Goal: Transaction & Acquisition: Book appointment/travel/reservation

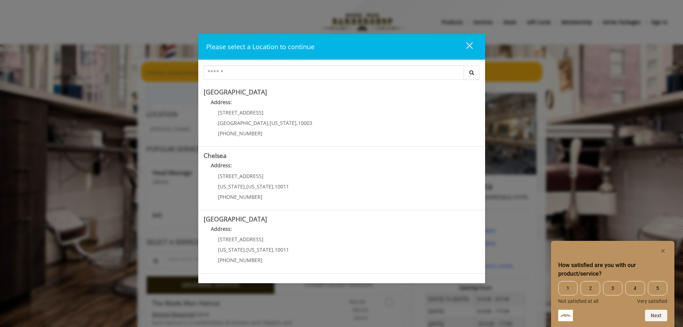
click at [635, 283] on span "4" at bounding box center [635, 288] width 19 height 14
click at [655, 313] on button "Next" at bounding box center [656, 315] width 22 height 11
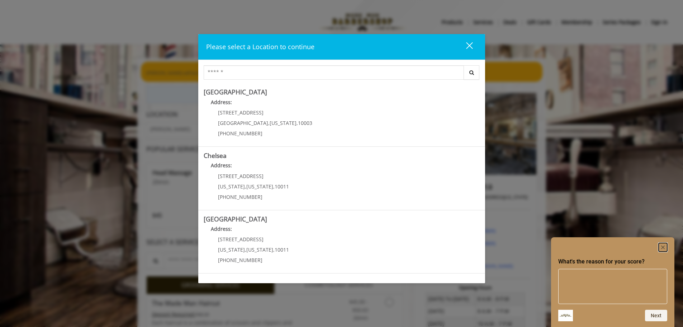
click at [661, 245] on rect "Hide survey" at bounding box center [663, 247] width 9 height 9
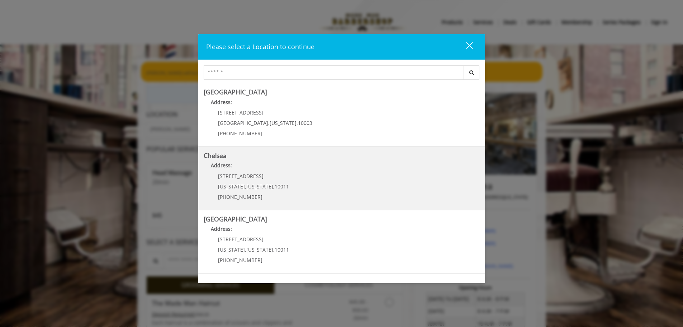
click at [225, 174] on span "[STREET_ADDRESS]" at bounding box center [241, 176] width 46 height 7
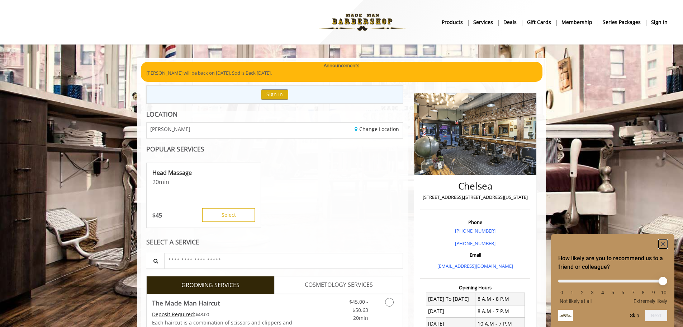
click at [664, 242] on rect "Hide survey" at bounding box center [663, 244] width 9 height 9
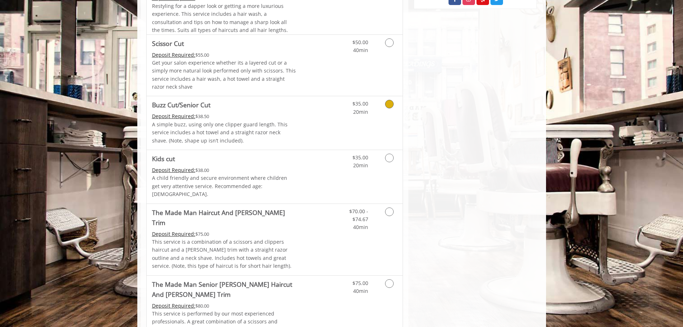
scroll to position [466, 0]
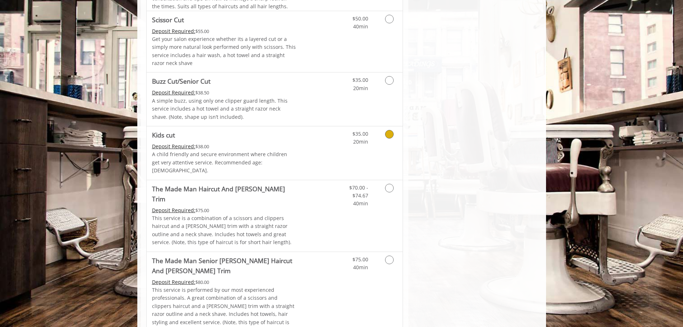
click at [392, 134] on icon "Grooming services" at bounding box center [389, 134] width 9 height 9
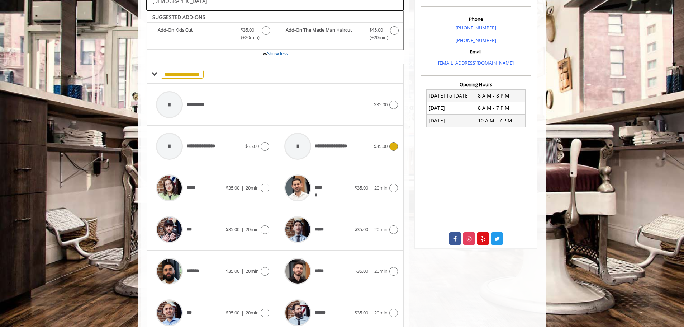
scroll to position [205, 0]
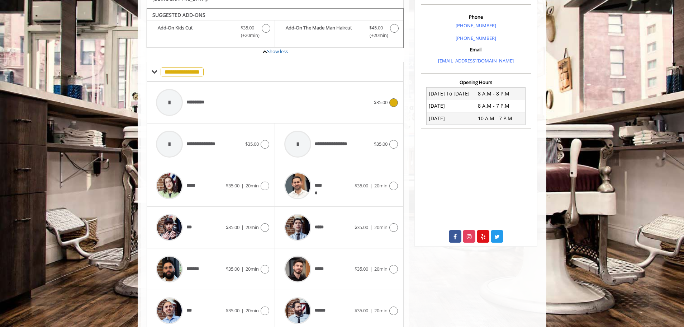
click at [392, 98] on icon at bounding box center [394, 102] width 9 height 9
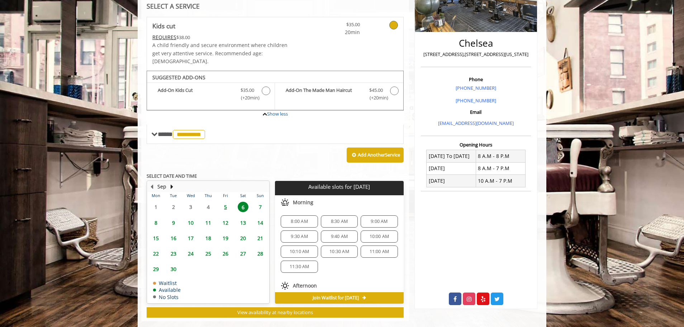
scroll to position [147, 0]
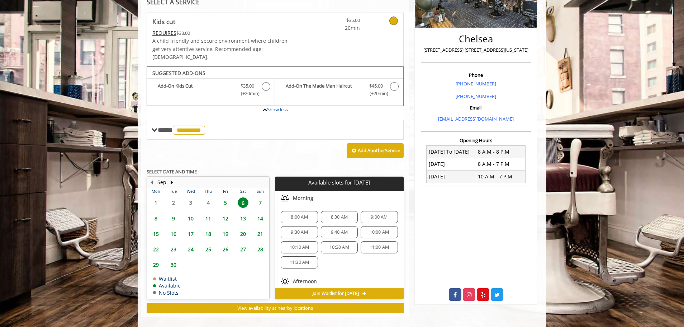
click at [297, 259] on span "11:30 AM" at bounding box center [300, 262] width 20 height 6
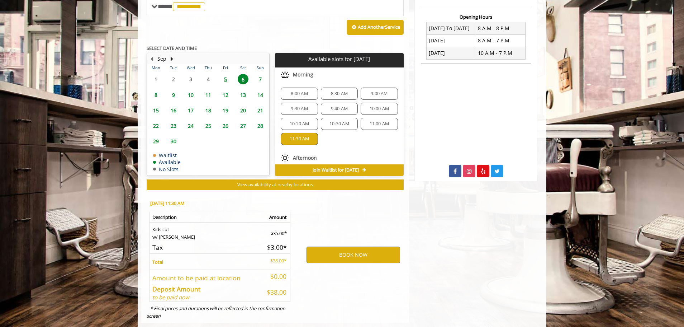
scroll to position [277, 0]
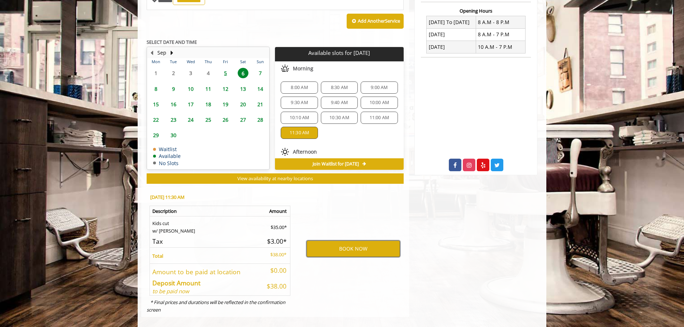
click at [357, 241] on button "BOOK NOW" at bounding box center [354, 248] width 94 height 16
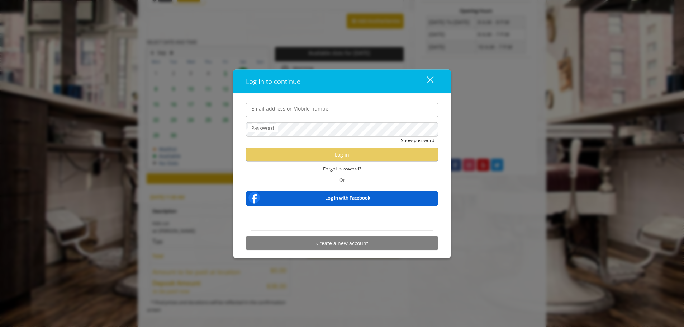
type input "**********"
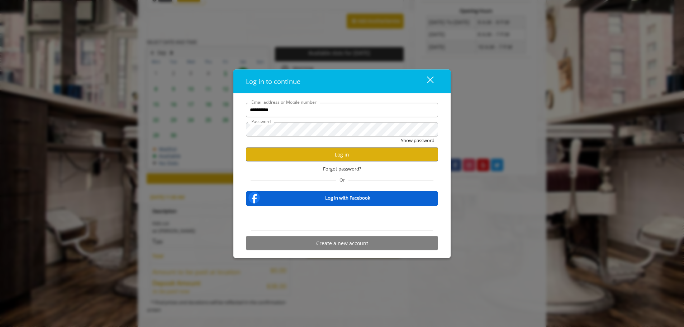
scroll to position [0, 0]
click at [335, 154] on button "Log in" at bounding box center [342, 154] width 192 height 14
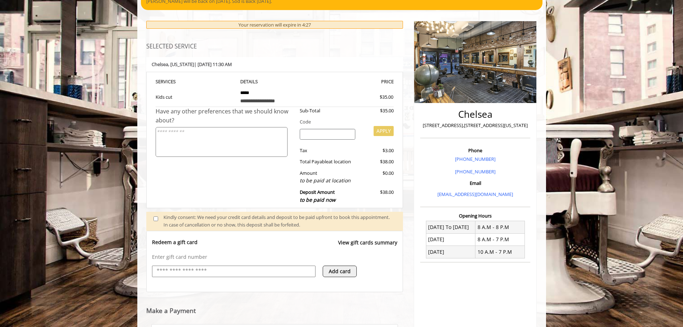
scroll to position [110, 0]
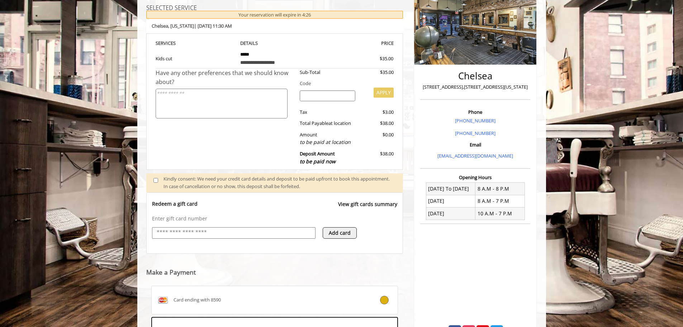
click at [195, 235] on input "text" at bounding box center [234, 232] width 156 height 9
type input "**********"
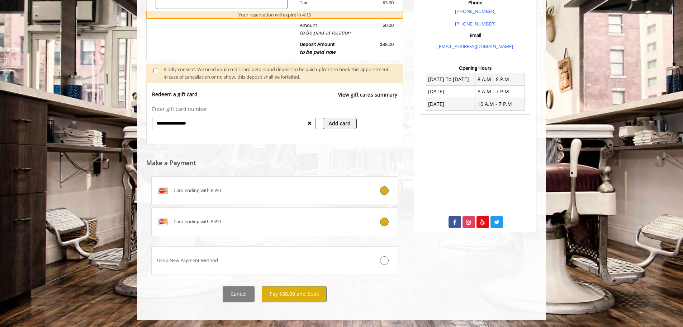
scroll to position [220, 0]
click at [309, 122] on icon at bounding box center [310, 122] width 4 height 5
click at [292, 294] on button "Pay $38.00 and Book" at bounding box center [294, 294] width 65 height 16
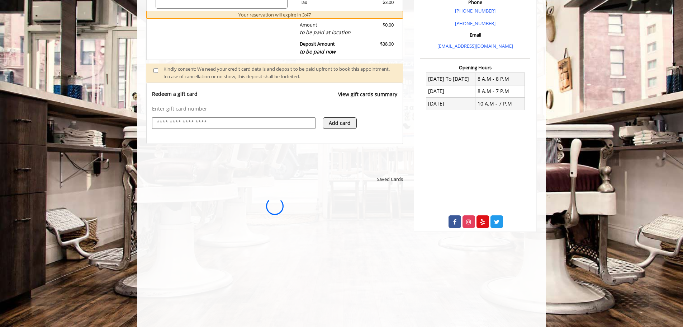
scroll to position [0, 0]
